Goal: Navigation & Orientation: Find specific page/section

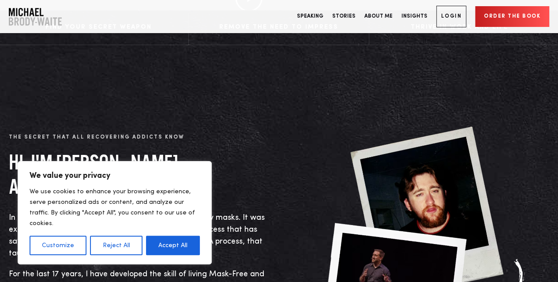
scroll to position [237, 0]
drag, startPoint x: 0, startPoint y: 0, endPoint x: 175, endPoint y: 242, distance: 298.7
click at [175, 242] on button "Accept All" at bounding box center [173, 244] width 54 height 19
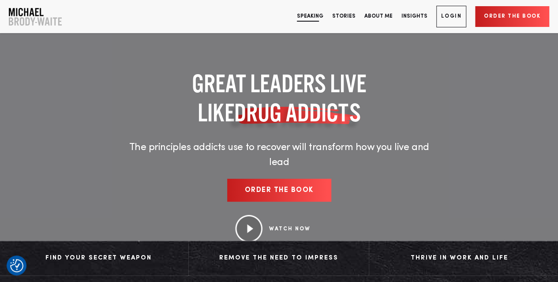
scroll to position [0, 0]
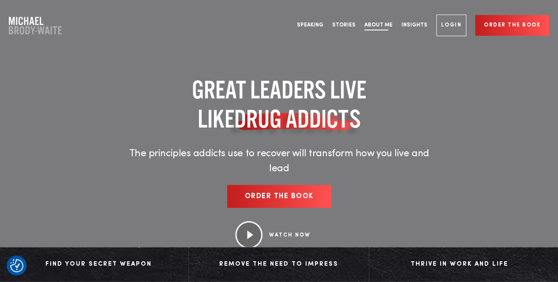
click at [388, 27] on link "About Me" at bounding box center [378, 25] width 37 height 33
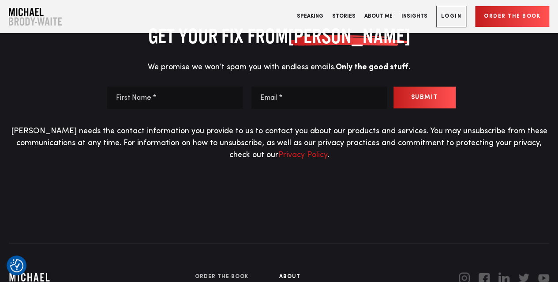
scroll to position [4147, 0]
